Goal: Information Seeking & Learning: Learn about a topic

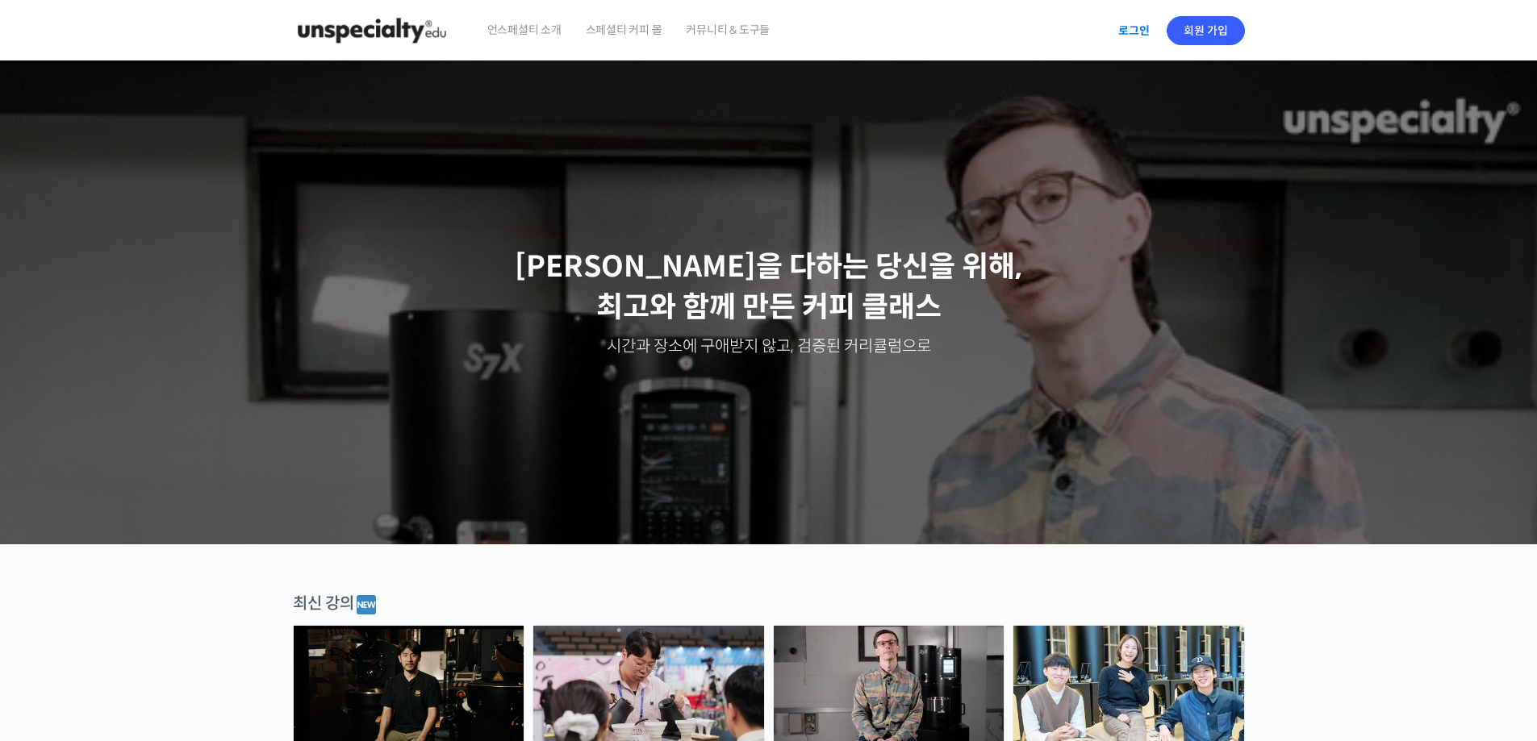
click at [1137, 30] on link "로그인" at bounding box center [1133, 30] width 51 height 37
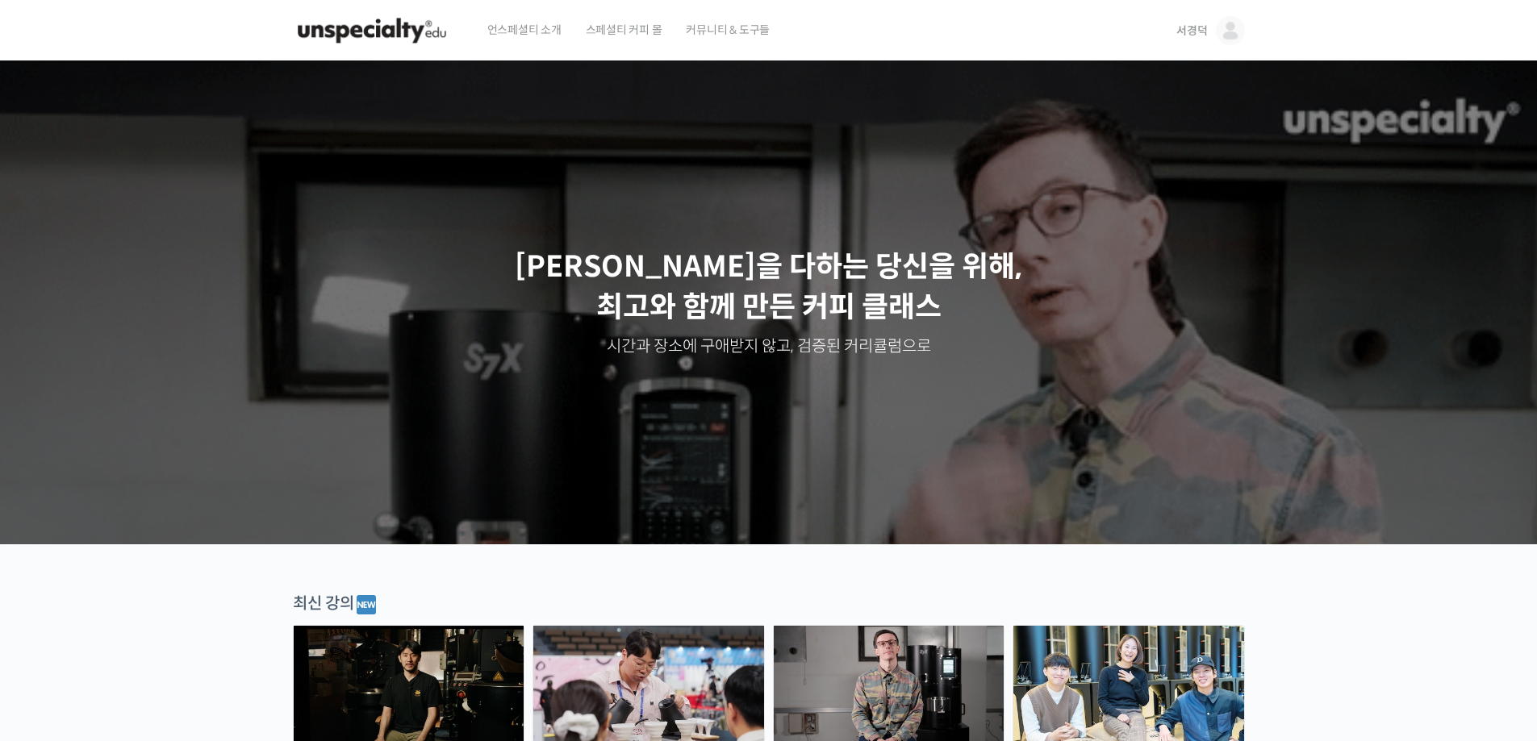
click at [1189, 36] on span "서경덕" at bounding box center [1191, 30] width 31 height 15
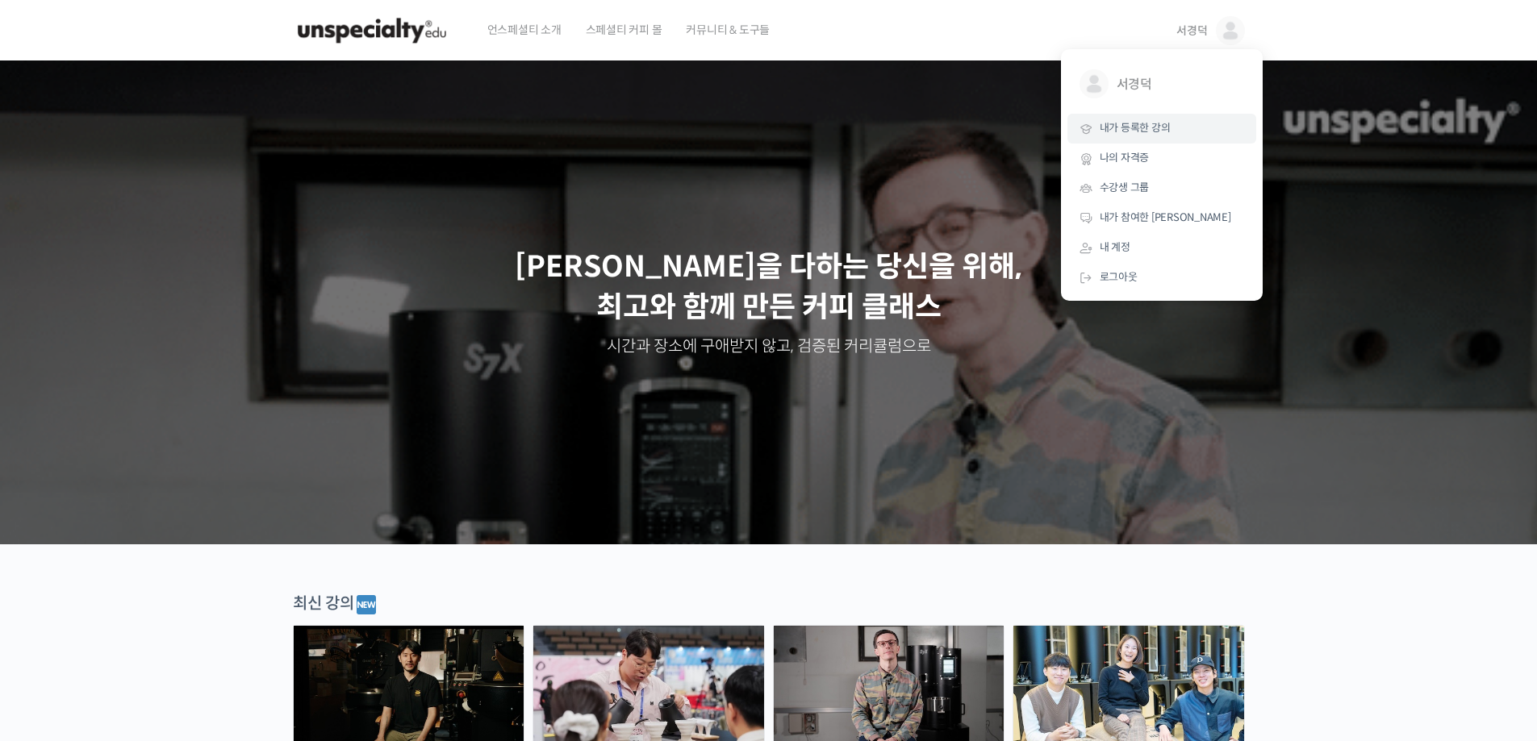
click at [1149, 137] on link "내가 등록한 강의" at bounding box center [1161, 129] width 189 height 30
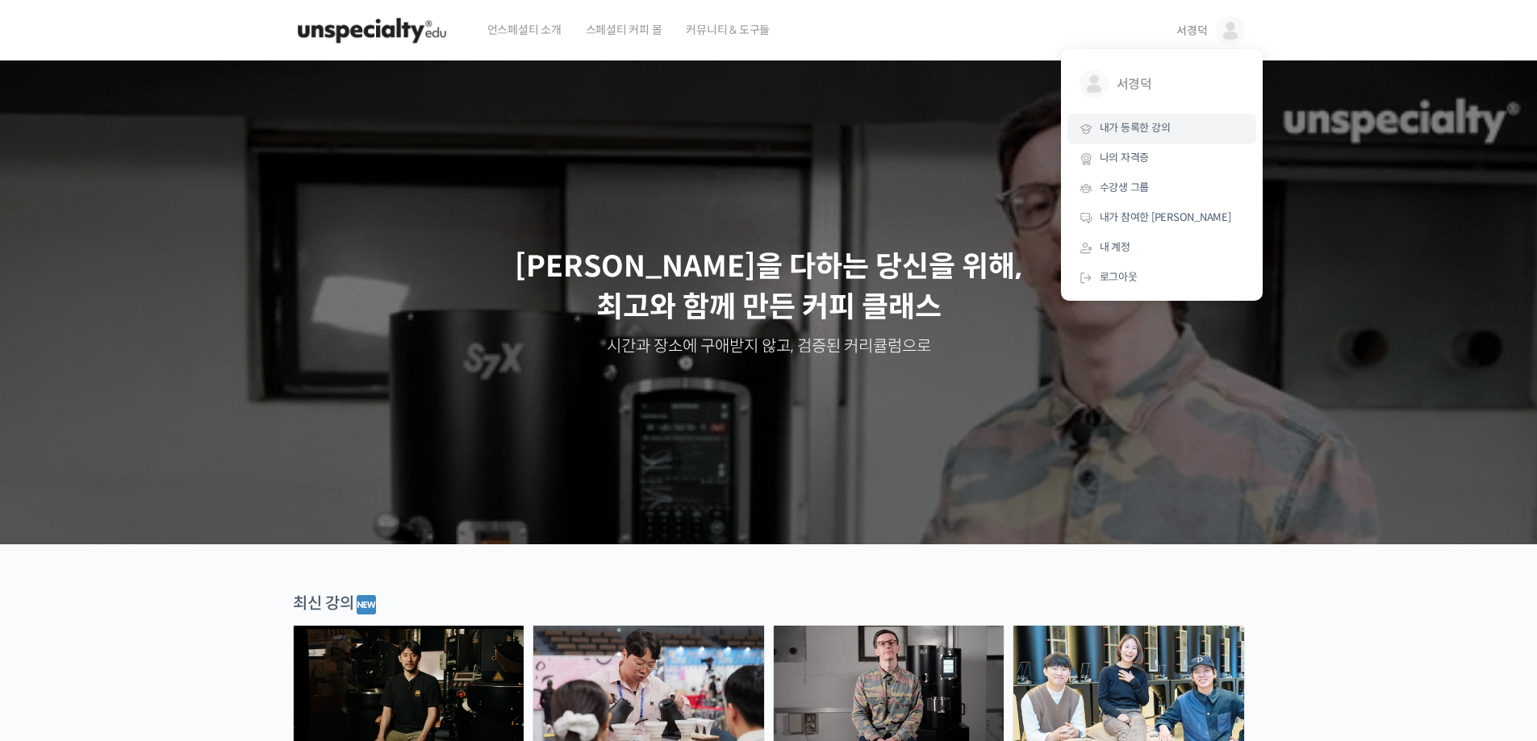
click at [1158, 126] on span "내가 등록한 강의" at bounding box center [1135, 128] width 71 height 14
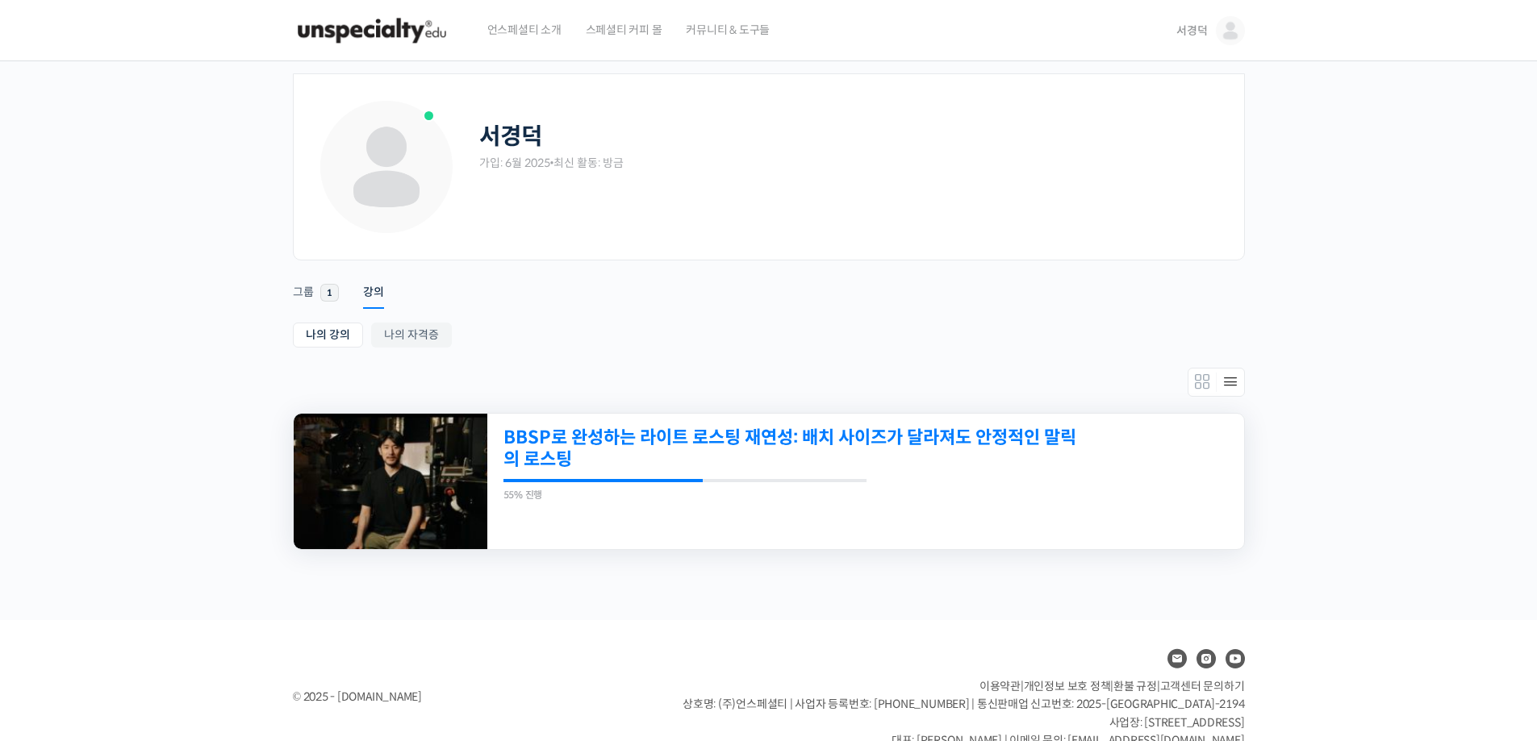
click at [604, 457] on link "BBSP로 완성하는 라이트 로스팅 재연성: 배치 사이즈가 달라져도 안정적인 말릭의 로스팅" at bounding box center [792, 449] width 579 height 44
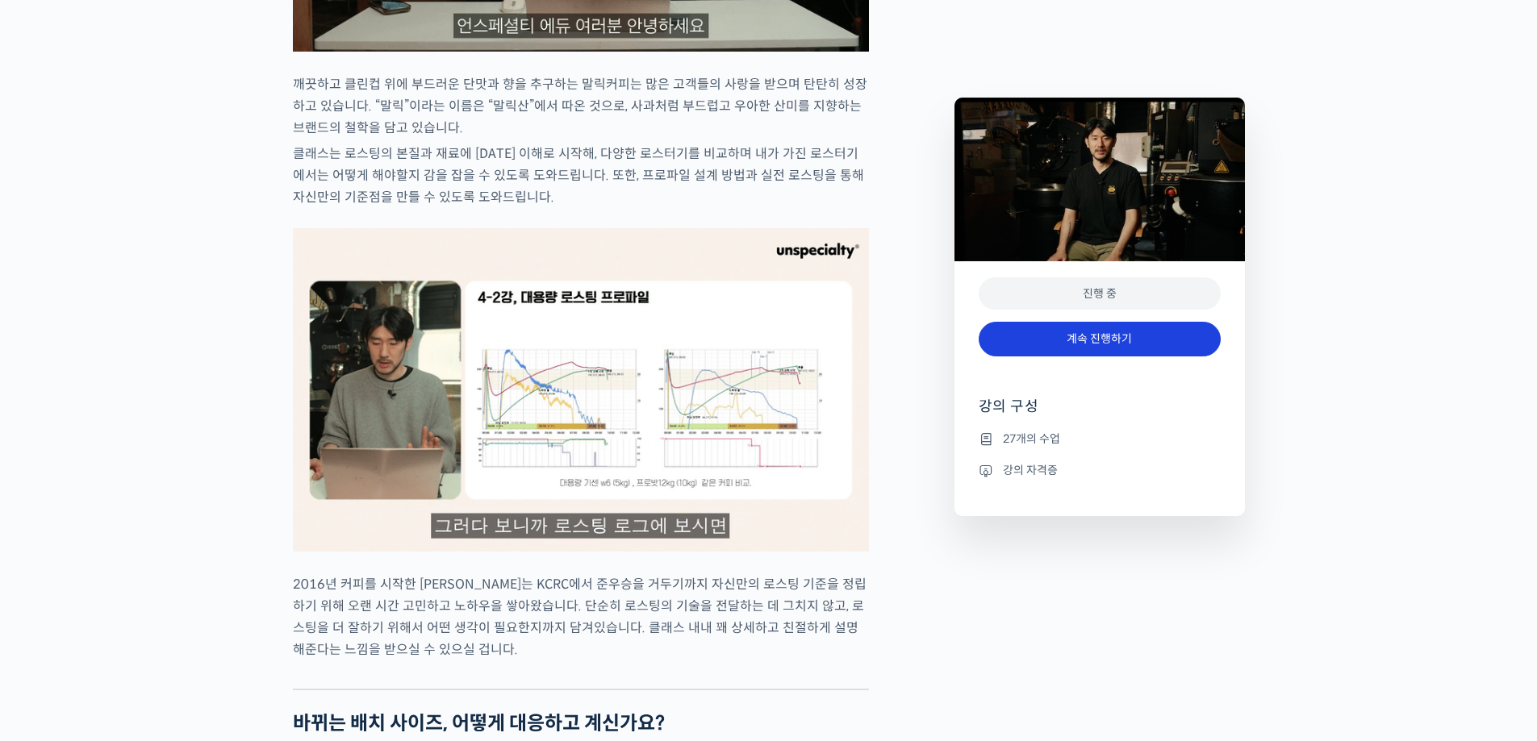
scroll to position [1371, 0]
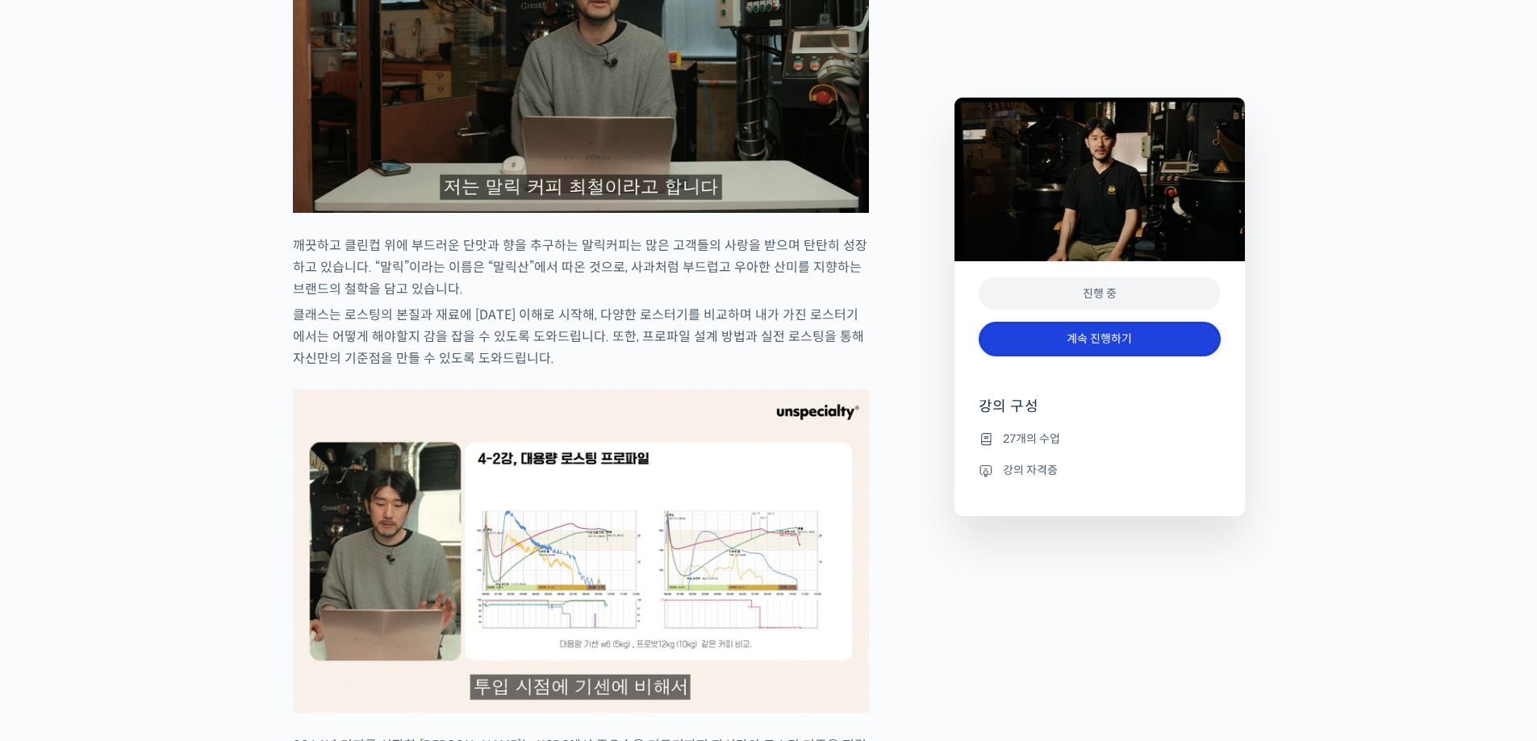
click at [1109, 336] on link "계속 진행하기" at bounding box center [1100, 339] width 242 height 35
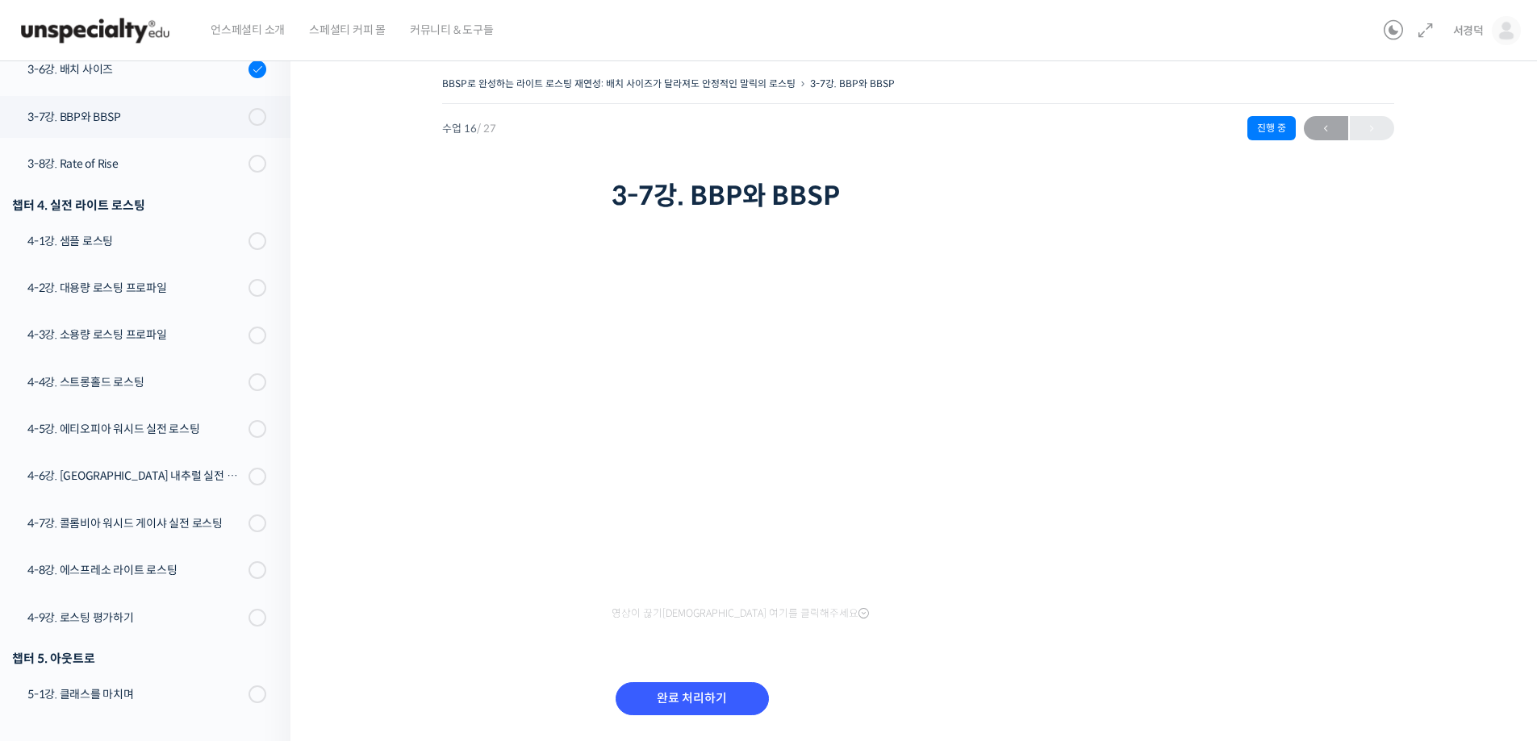
scroll to position [882, 0]
